Goal: Information Seeking & Learning: Learn about a topic

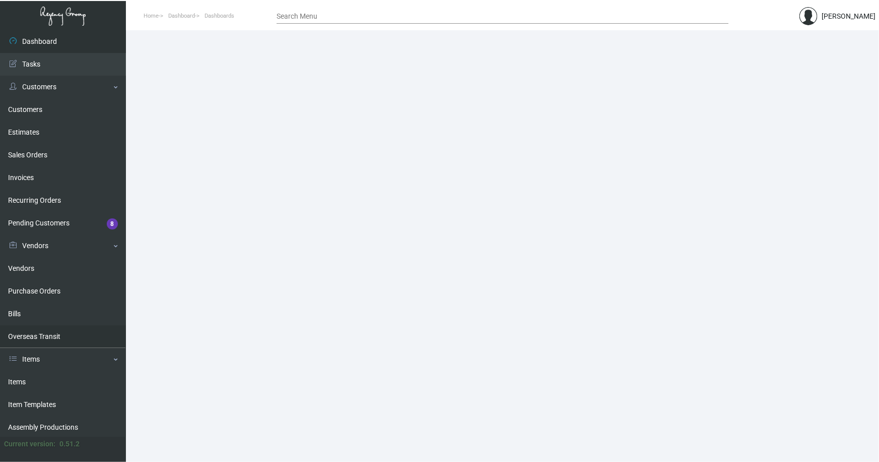
drag, startPoint x: 11, startPoint y: 380, endPoint x: 120, endPoint y: 330, distance: 121.1
click at [11, 380] on link "Items" at bounding box center [63, 381] width 126 height 23
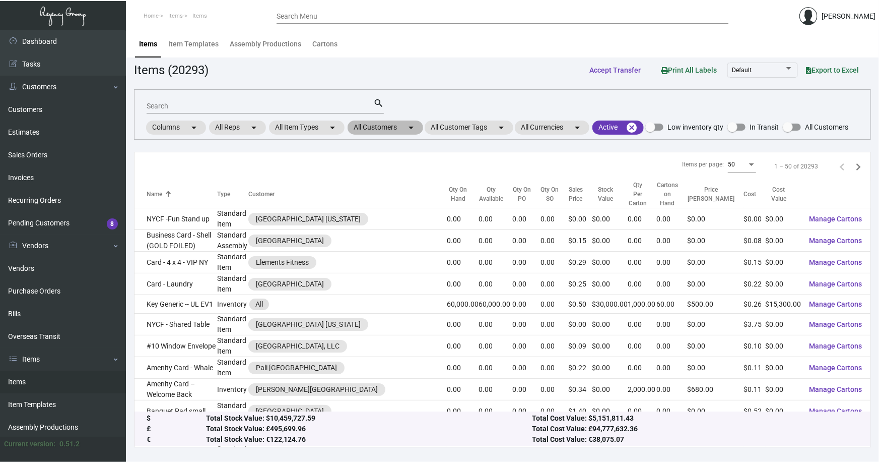
click at [381, 126] on mat-chip "All Customers arrow_drop_down" at bounding box center [386, 127] width 76 height 14
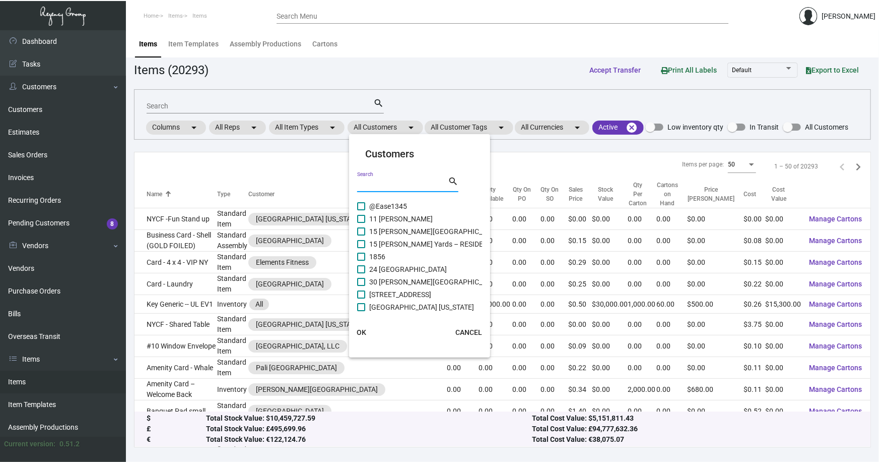
click at [383, 185] on input "Search" at bounding box center [402, 184] width 91 height 8
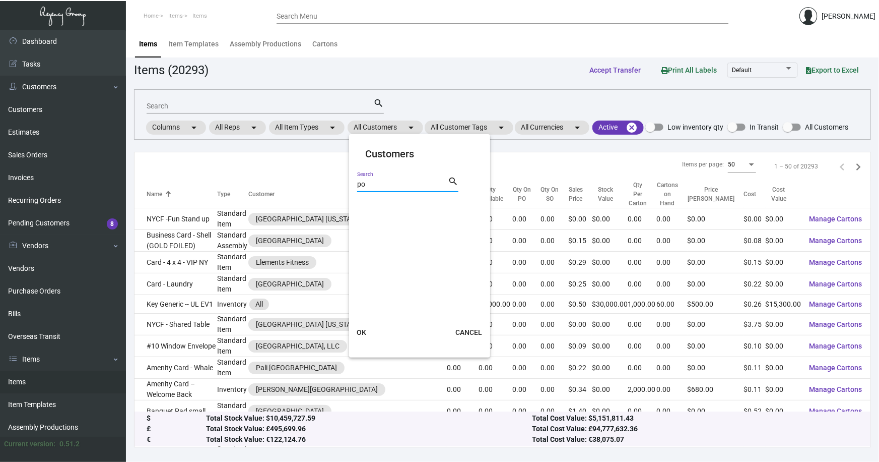
type input "p"
type input "trumb"
click at [405, 204] on span "Trumbull & [PERSON_NAME][GEOGRAPHIC_DATA]" at bounding box center [447, 206] width 157 height 12
click at [361, 210] on input "Trumbull & [PERSON_NAME][GEOGRAPHIC_DATA]" at bounding box center [361, 210] width 1 height 1
checkbox input "true"
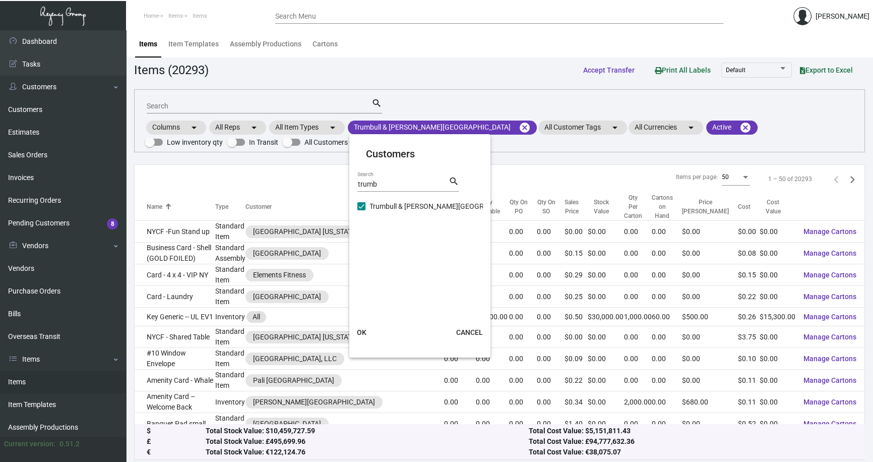
click at [359, 331] on span "OK" at bounding box center [362, 332] width 10 height 8
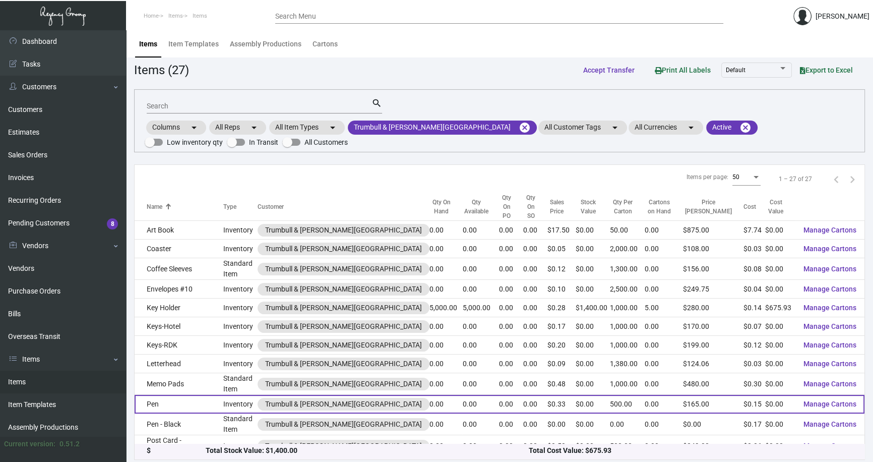
click at [172, 395] on td "Pen" at bounding box center [179, 404] width 89 height 19
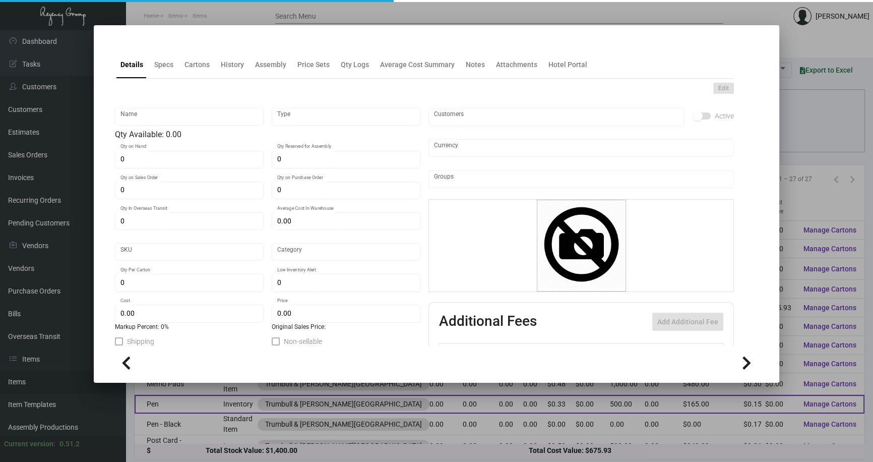
type input "Pen"
type input "Inventory"
type input "$ 0.00"
type input "3223"
type input "Standard"
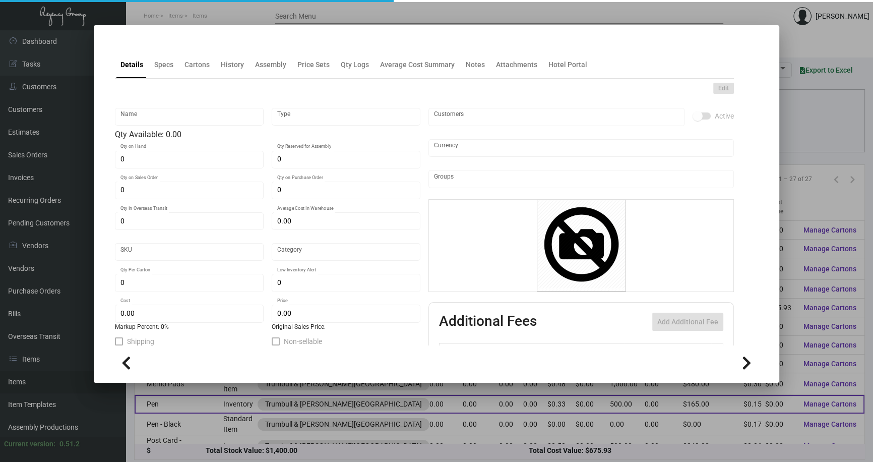
type input "500"
type input "2,000"
type input "$ 0.145"
type input "$ 0.33"
type textarea "Pens: CT-063, Black Barrel with gold trim, Gold imprint logo Packed per 500"
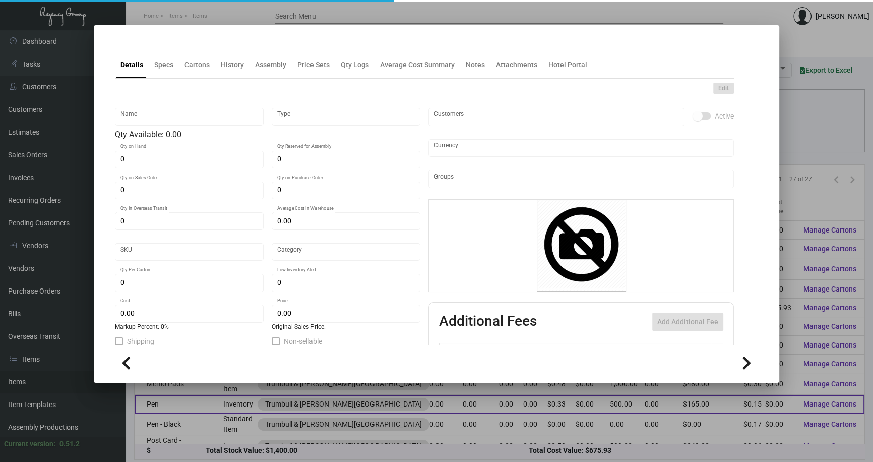
type textarea "Pens: CT-063, Black Barrel with gold trim, Gold imprint logo"
checkbox input "true"
type input "United States Dollar $"
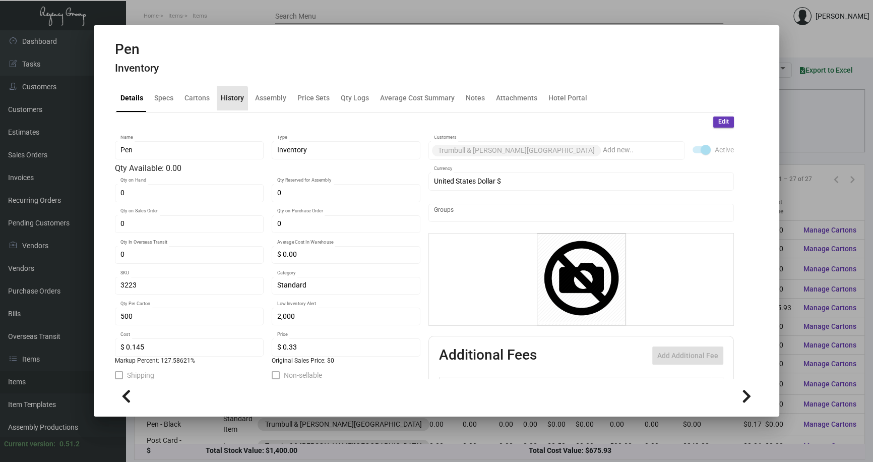
click at [226, 99] on div "History" at bounding box center [232, 98] width 23 height 11
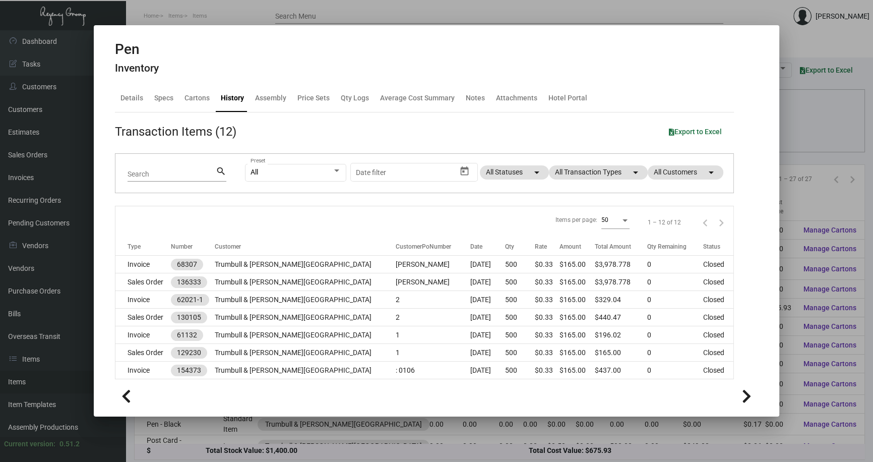
click at [799, 195] on div at bounding box center [436, 231] width 873 height 462
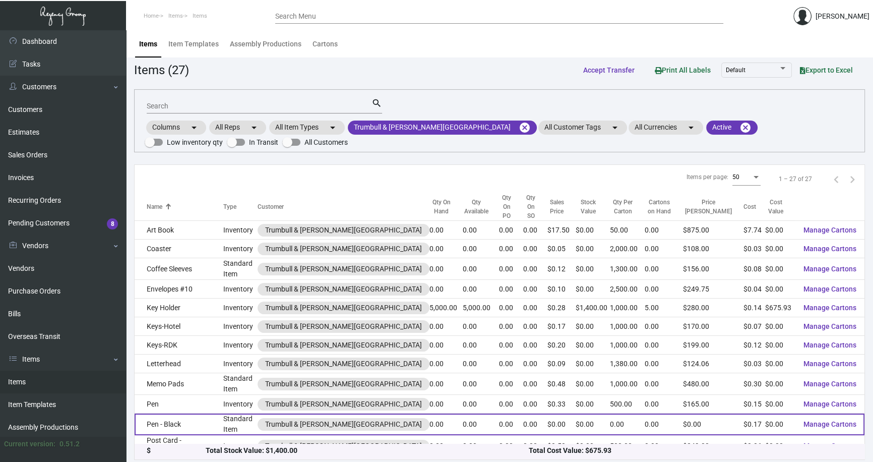
click at [190, 415] on td "Pen - Black" at bounding box center [179, 424] width 89 height 22
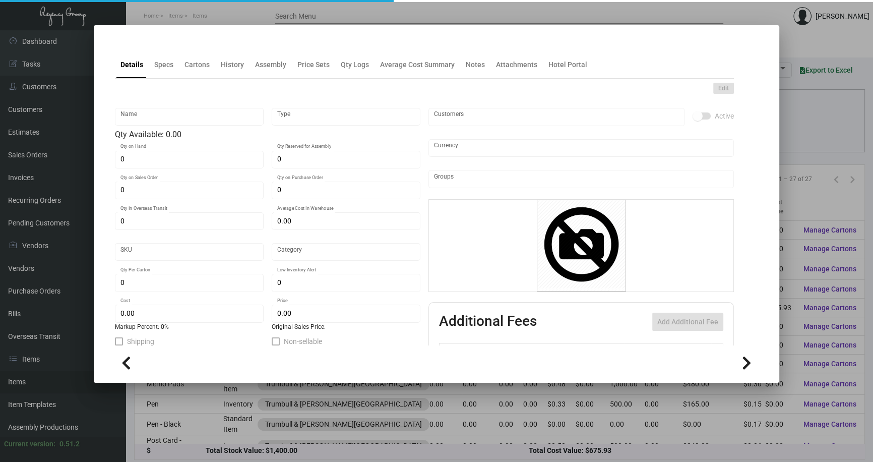
type input "Pen - Black"
type input "Standard Item"
type input "$ 0.00"
type input "994-Pen-76"
type input "Standard"
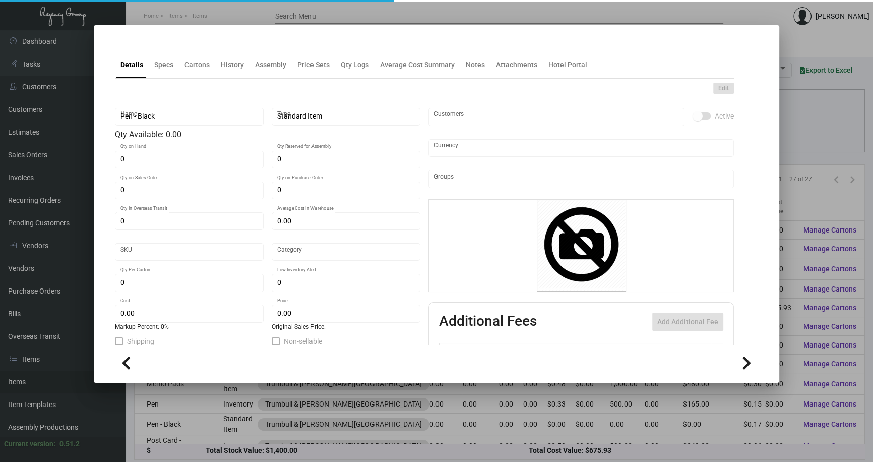
type input "$ 0.17"
type input "$ 0.00"
checkbox input "true"
type input "United States Dollar $"
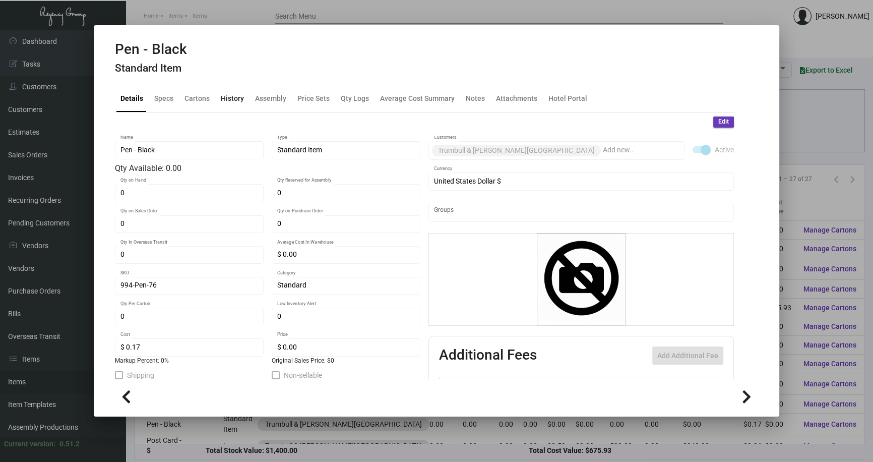
click at [227, 99] on div "History" at bounding box center [232, 98] width 23 height 11
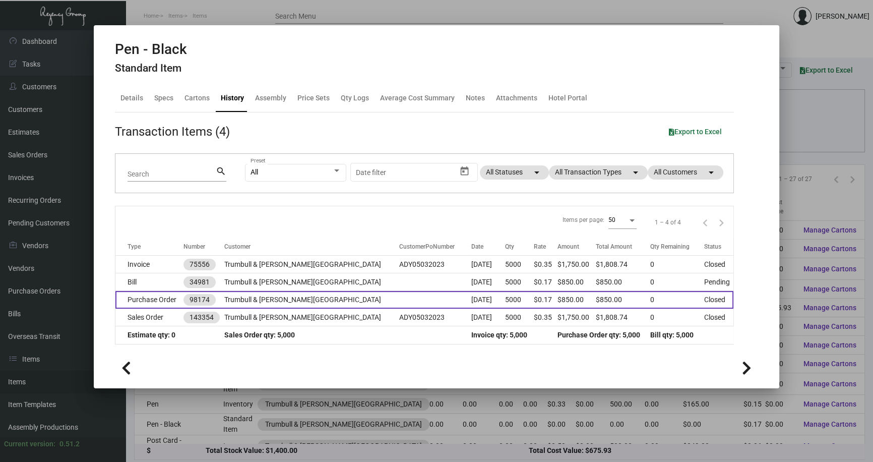
click at [399, 300] on td at bounding box center [435, 300] width 72 height 18
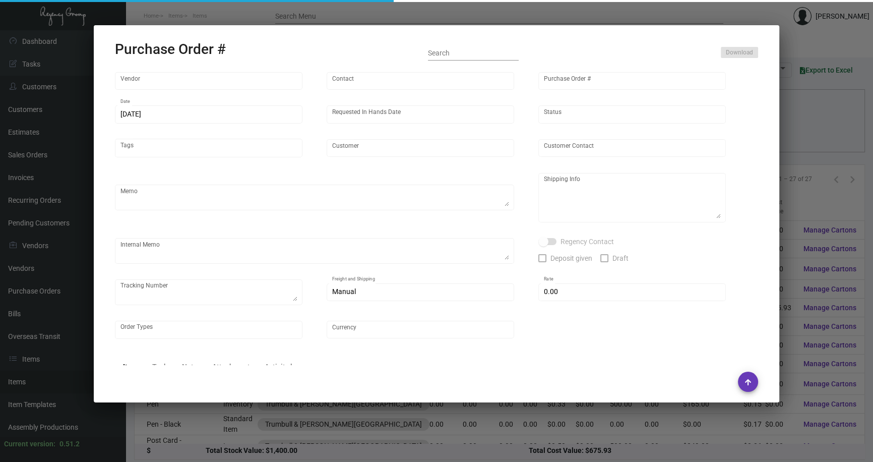
type input "American Pen"
type input "98174"
type input "[DATE]"
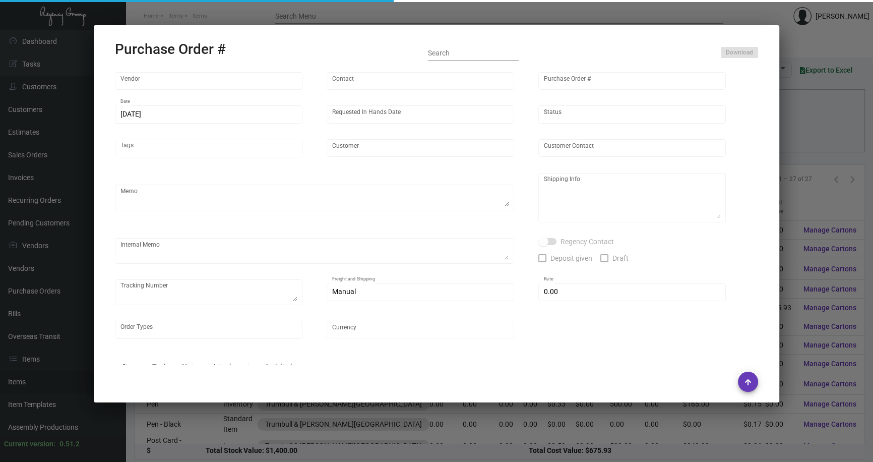
type input "Trumbull & [PERSON_NAME][GEOGRAPHIC_DATA]"
type input "[PERSON_NAME]"
type textarea "Item# CT-063 / When ready to ship, contact: [EMAIL_ADDRESS][DOMAIN_NAME] for al…"
type textarea "Trumbull & [PERSON_NAME] Hotel - [PERSON_NAME] [STREET_ADDRESS][PERSON_NAME]"
type textarea "1ZY32A610340060173"
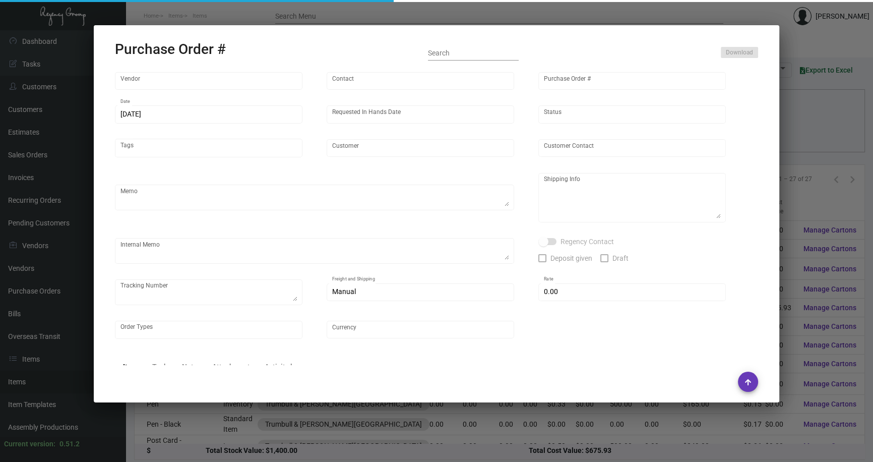
type input "$ 0.00"
type input "United States Dollar $"
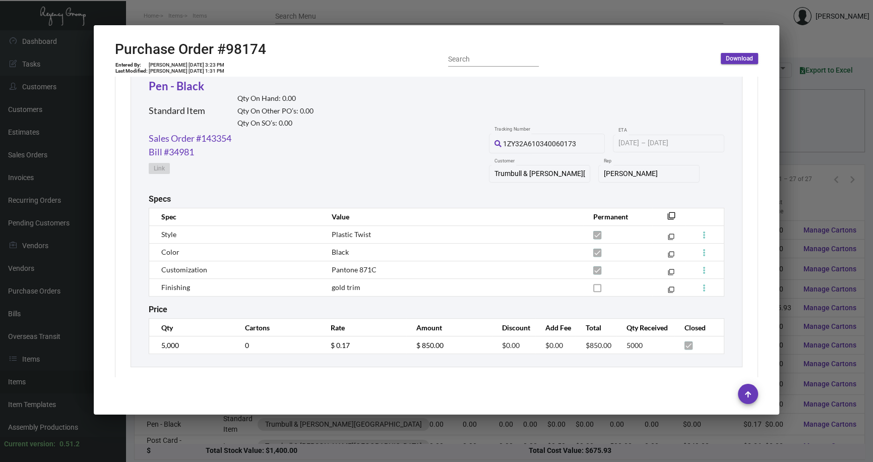
scroll to position [493, 0]
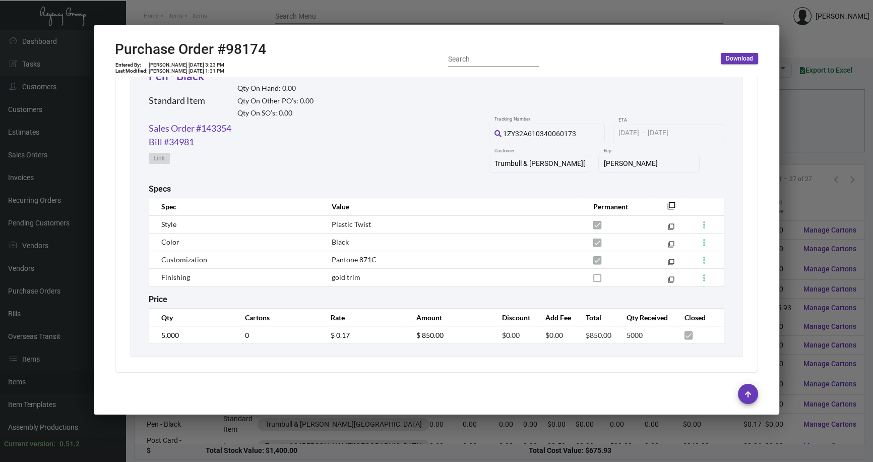
click at [793, 197] on div at bounding box center [436, 231] width 873 height 462
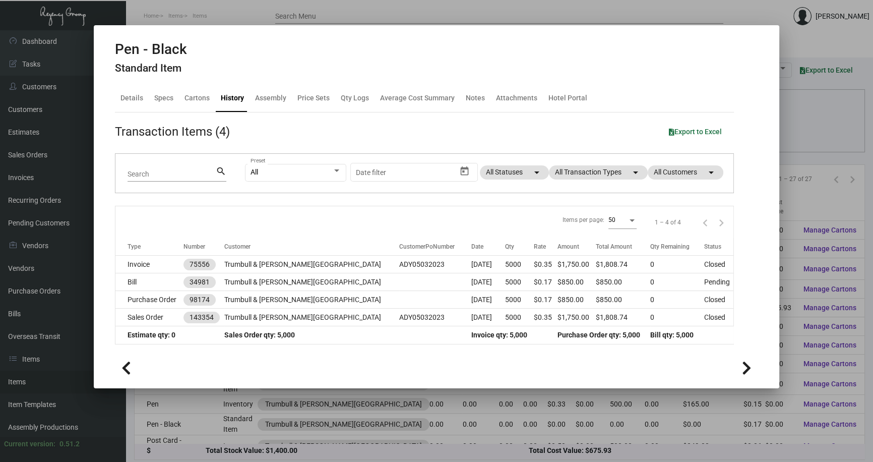
click at [793, 197] on div at bounding box center [436, 231] width 873 height 462
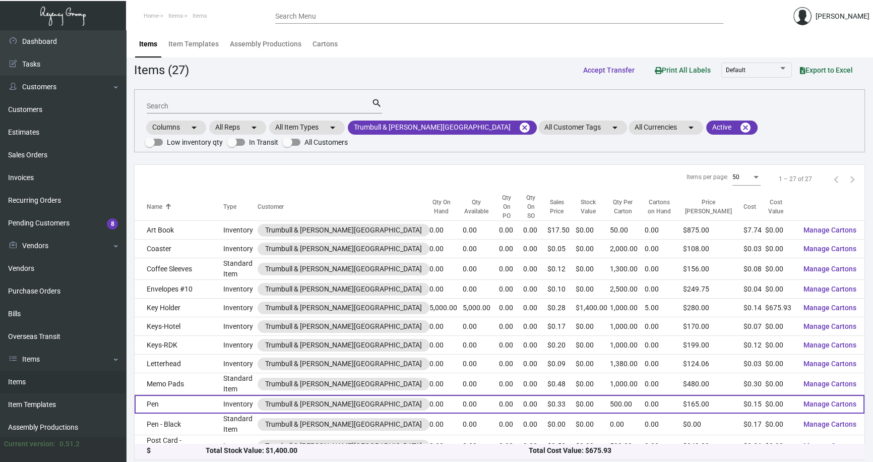
click at [196, 395] on td "Pen" at bounding box center [179, 404] width 89 height 19
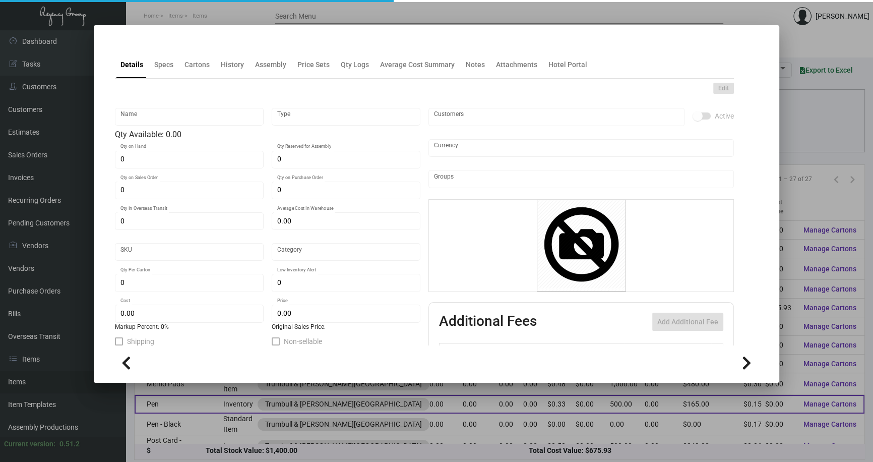
type input "Pen"
type input "Inventory"
type input "$ 0.00"
type input "3223"
type input "Standard"
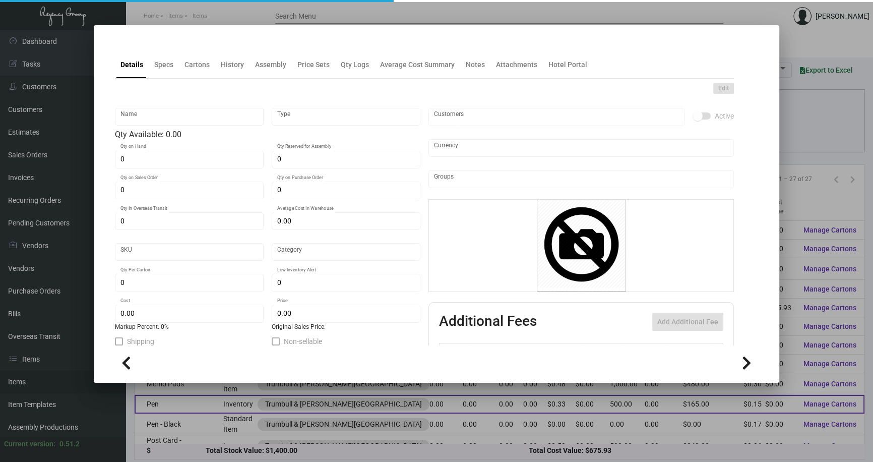
type input "500"
type input "2,000"
type input "$ 0.145"
type input "$ 0.33"
type textarea "Pens: CT-063, Black Barrel with gold trim, Gold imprint logo Packed per 500"
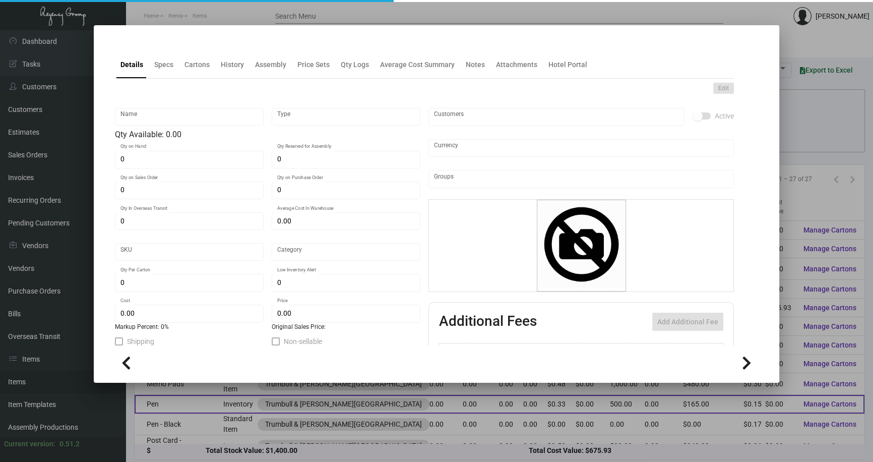
type textarea "Pens: CT-063, Black Barrel with gold trim, Gold imprint logo"
checkbox input "true"
type input "United States Dollar $"
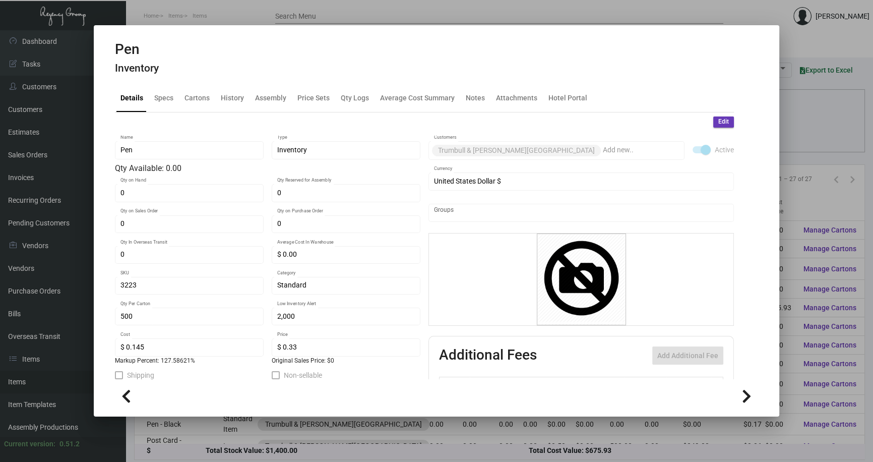
click at [802, 262] on div at bounding box center [436, 231] width 873 height 462
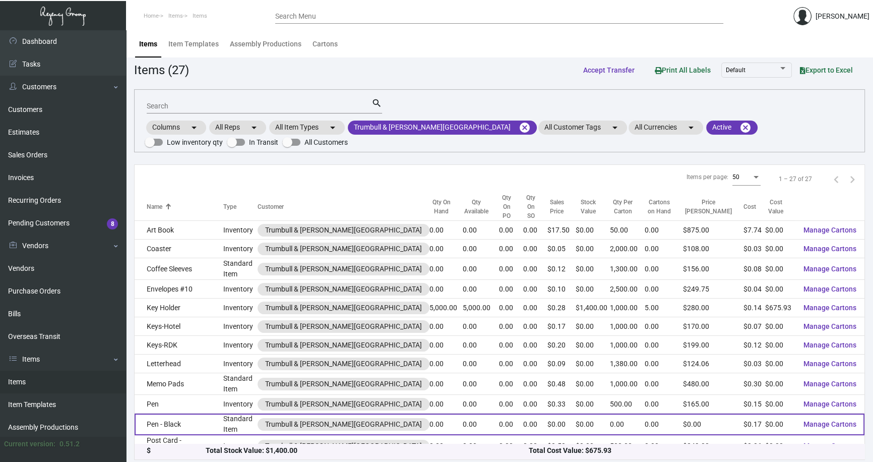
click at [218, 415] on td "Pen - Black" at bounding box center [179, 424] width 89 height 22
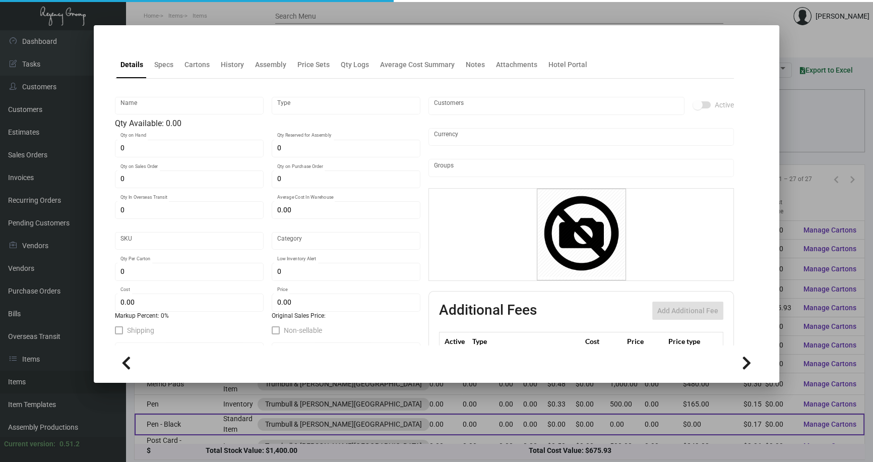
type input "Pen - Black"
type input "Standard Item"
type input "$ 0.00"
type input "994-Pen-76"
type input "Standard"
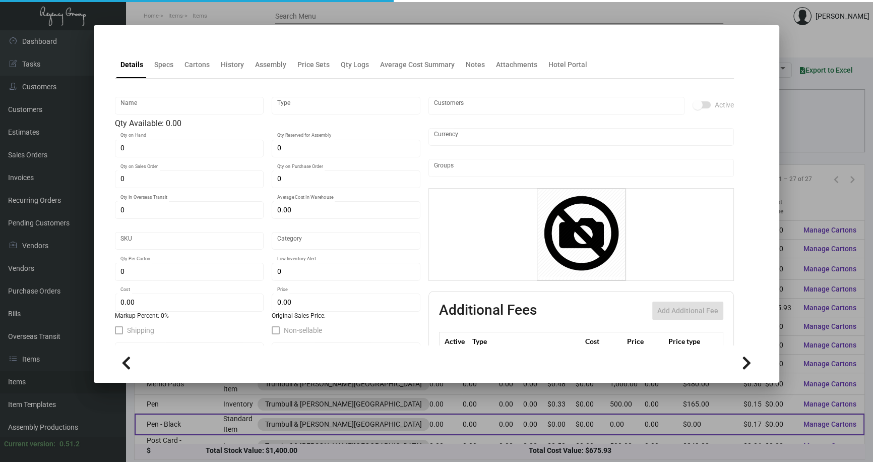
type input "$ 0.17"
type input "$ 0.00"
checkbox input "true"
type input "United States Dollar $"
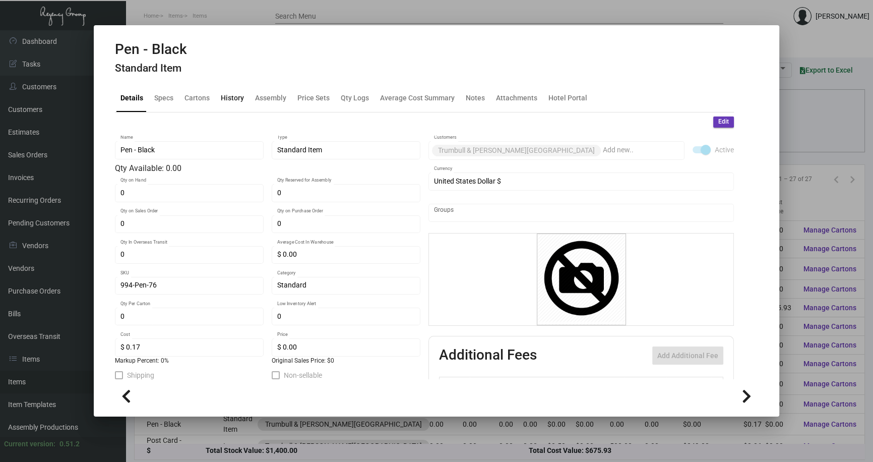
click at [241, 95] on div "History" at bounding box center [232, 98] width 23 height 11
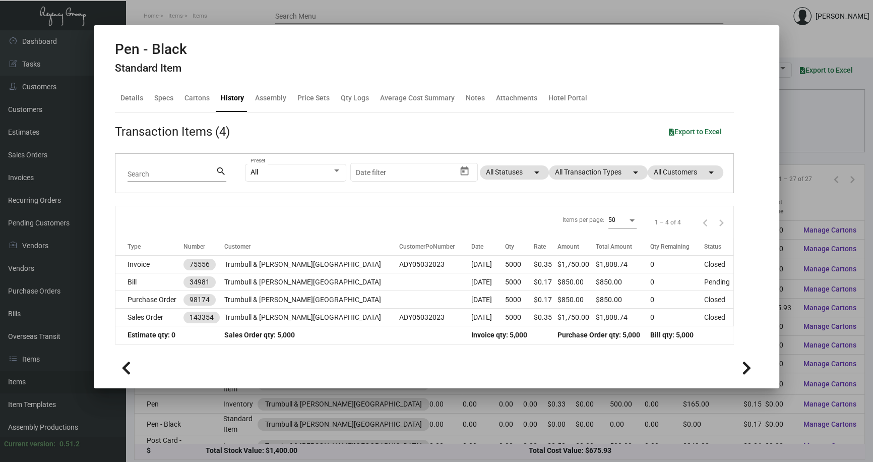
click at [794, 190] on div at bounding box center [436, 231] width 873 height 462
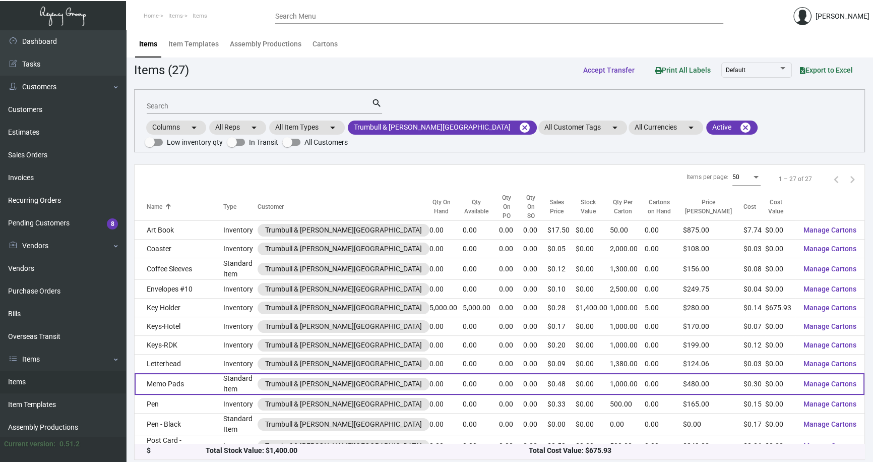
click at [220, 373] on td "Memo Pads" at bounding box center [179, 384] width 89 height 22
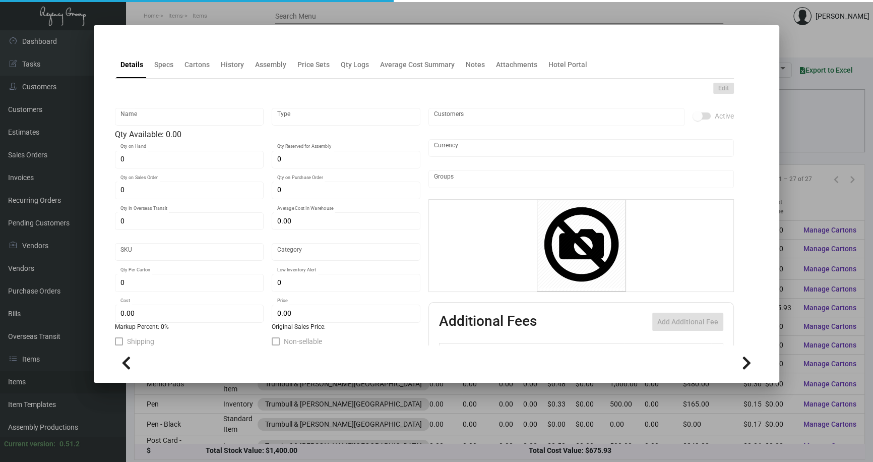
type input "Memo Pads"
type input "Standard Item"
type input "$ 0.00"
type input "3222"
type input "Standard"
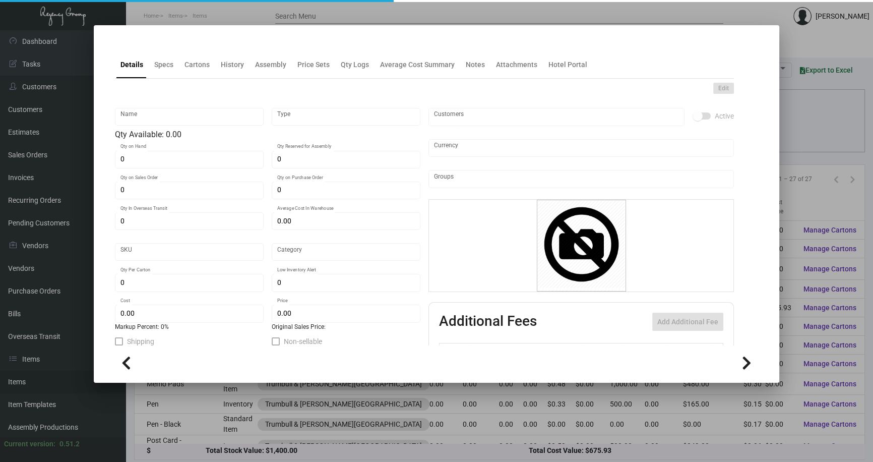
type input "1,000"
type input "2,000"
type input "$ 0.30"
type input "$ 0.48"
type textarea "Memo Pads: Size 4.25x5.5 60# White wove text stock, printing 4/0 offset, 10 she…"
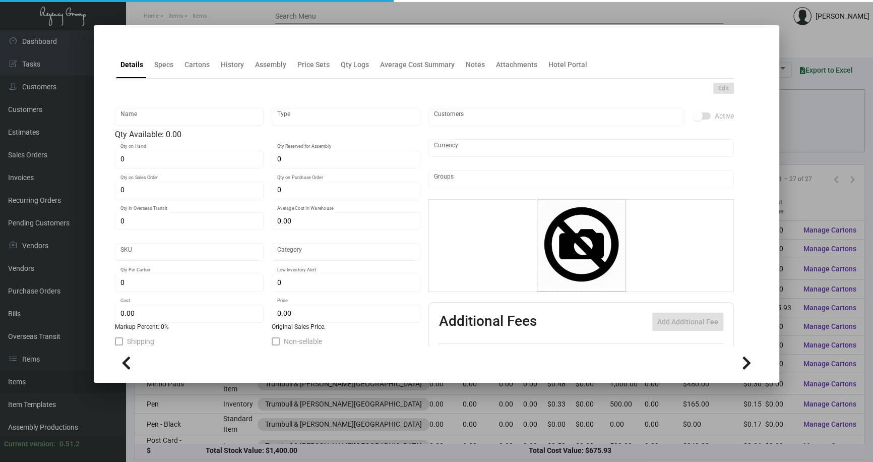
type textarea "Memo Pads: Size 4.25x5.5 60# White wove text stock, printing 4/0 offset, 10 she…"
checkbox input "true"
type input "United States Dollar $"
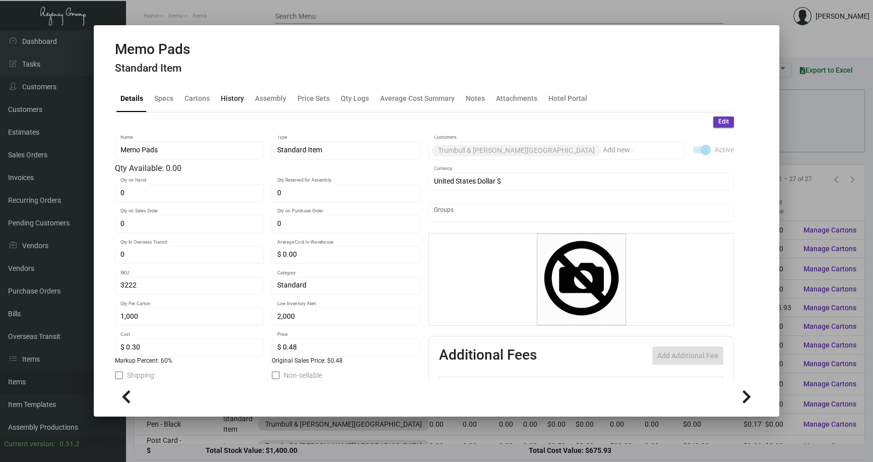
click at [227, 97] on div "History" at bounding box center [232, 98] width 23 height 11
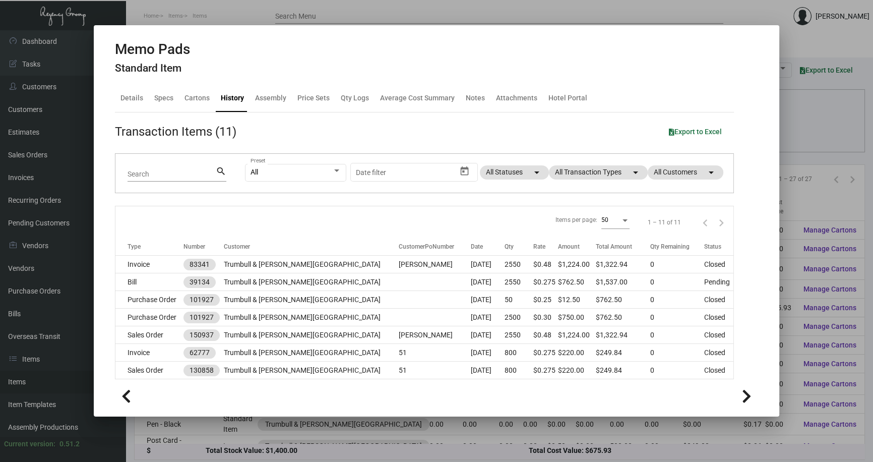
click at [799, 116] on div at bounding box center [436, 231] width 873 height 462
